Goal: Task Accomplishment & Management: Manage account settings

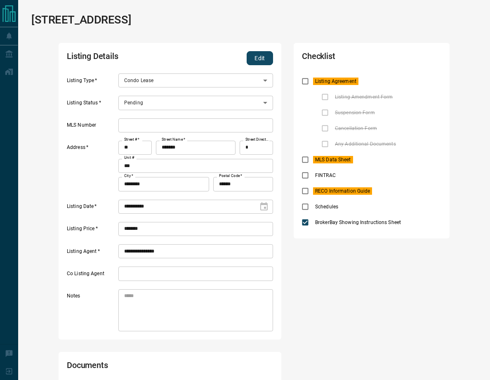
scroll to position [33, 199]
click at [421, 143] on icon "add note" at bounding box center [425, 144] width 8 height 8
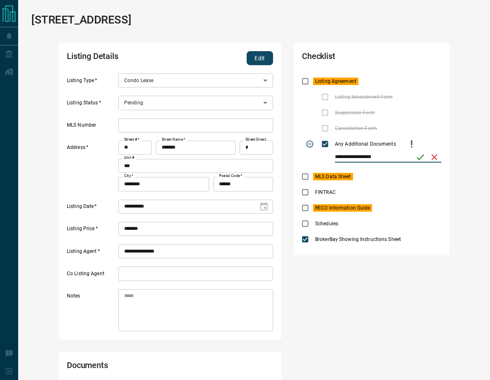
type input "**********"
click at [419, 155] on icon "save" at bounding box center [420, 157] width 10 height 10
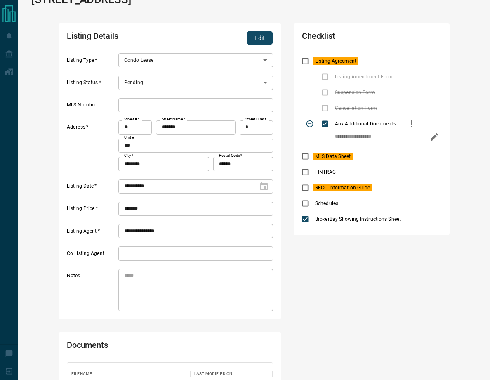
scroll to position [0, 0]
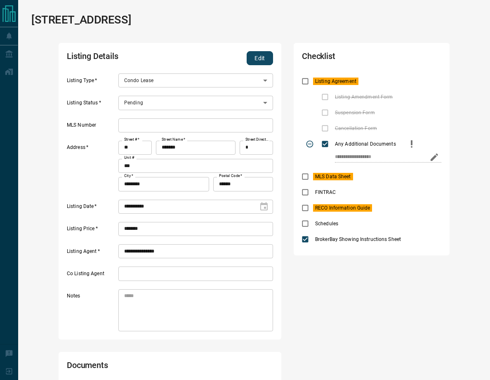
click at [259, 56] on button "Edit" at bounding box center [260, 58] width 26 height 14
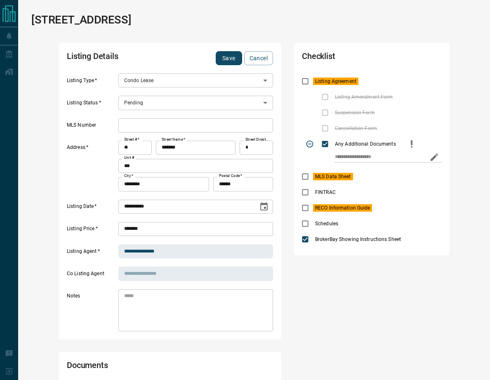
click at [231, 58] on button "Save" at bounding box center [229, 58] width 26 height 14
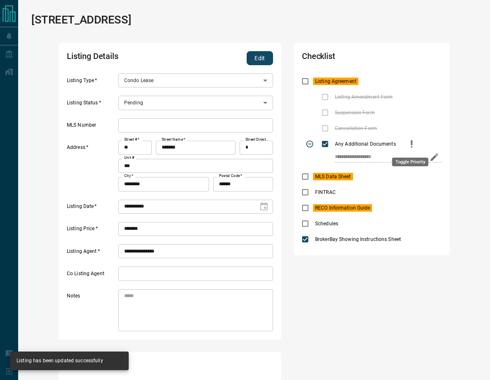
scroll to position [66, 199]
click at [411, 141] on icon "priority" at bounding box center [412, 142] width 2 height 5
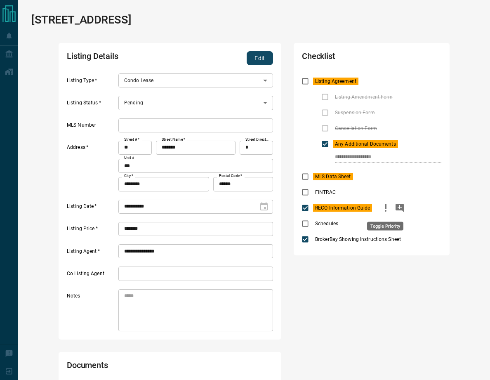
click at [385, 205] on icon "priority" at bounding box center [386, 206] width 2 height 5
click at [263, 56] on button "Edit" at bounding box center [260, 58] width 26 height 14
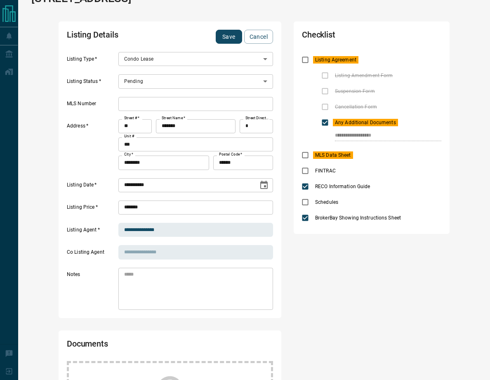
scroll to position [0, 0]
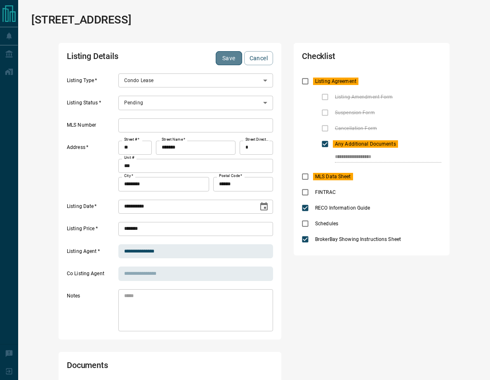
click at [228, 58] on button "Save" at bounding box center [229, 58] width 26 height 14
click at [236, 58] on button "Save" at bounding box center [229, 58] width 26 height 14
